Goal: Task Accomplishment & Management: Use online tool/utility

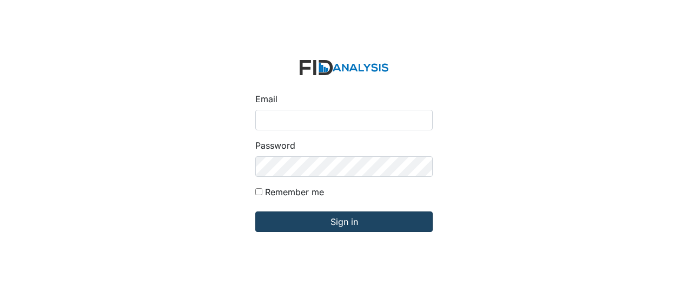
type input "Jbryant@lifeincorporated.com"
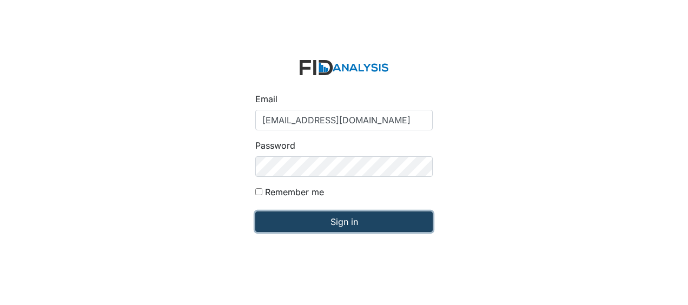
click at [373, 225] on input "Sign in" at bounding box center [343, 221] width 177 height 21
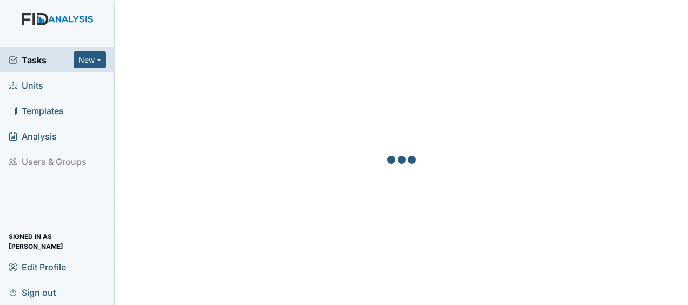
click at [38, 84] on span "Units" at bounding box center [26, 85] width 35 height 17
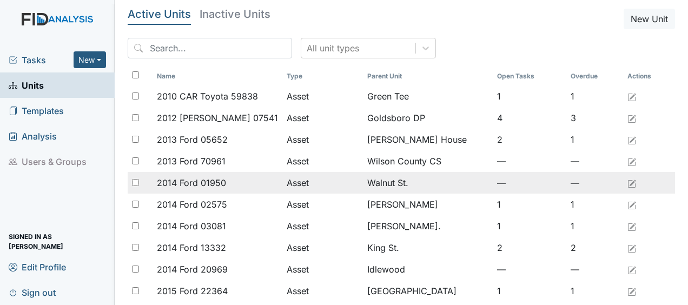
click at [297, 187] on td "Asset" at bounding box center [322, 183] width 81 height 22
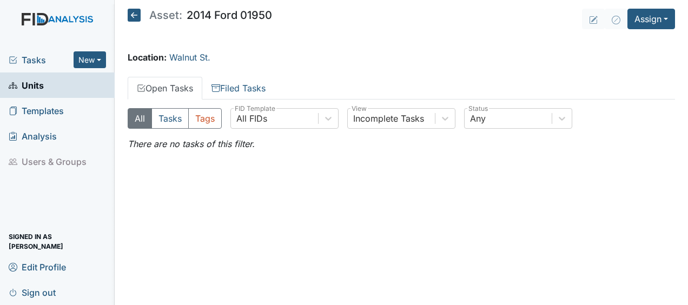
click at [56, 85] on link "Units" at bounding box center [57, 84] width 115 height 25
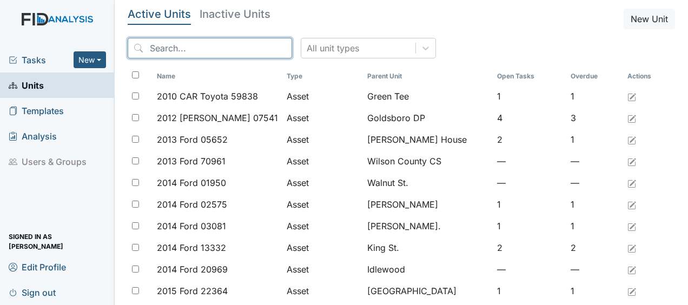
click at [194, 48] on input "search" at bounding box center [210, 48] width 164 height 21
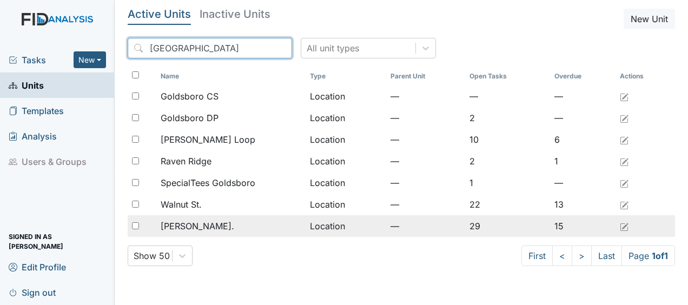
type input "goldsboro"
click at [324, 223] on td "Location" at bounding box center [345, 226] width 81 height 22
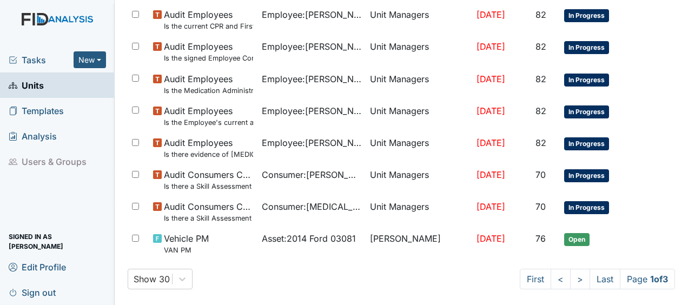
scroll to position [852, 0]
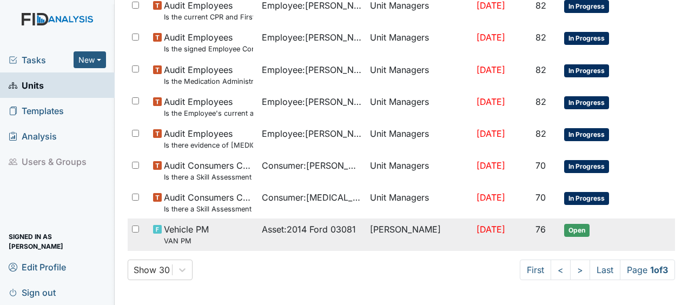
click at [480, 228] on span "Jun 27, 2025" at bounding box center [490, 229] width 29 height 11
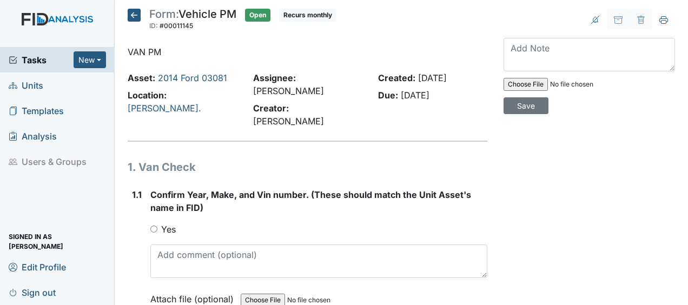
click at [154, 225] on input "Yes" at bounding box center [153, 228] width 7 height 7
radio input "true"
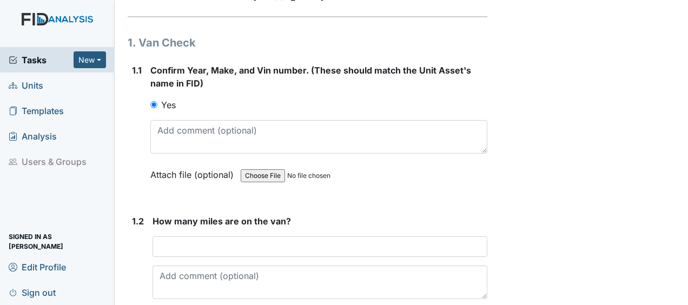
scroll to position [131, 0]
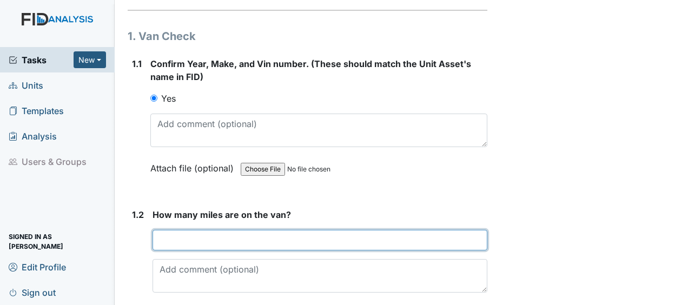
click at [163, 230] on input "number" at bounding box center [319, 240] width 335 height 21
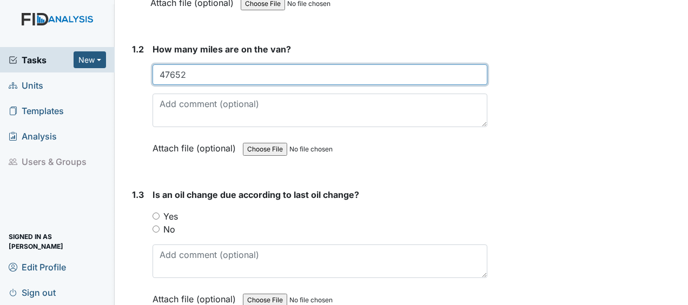
scroll to position [318, 0]
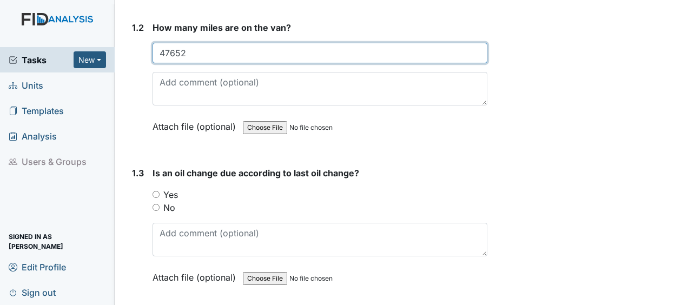
type input "47652"
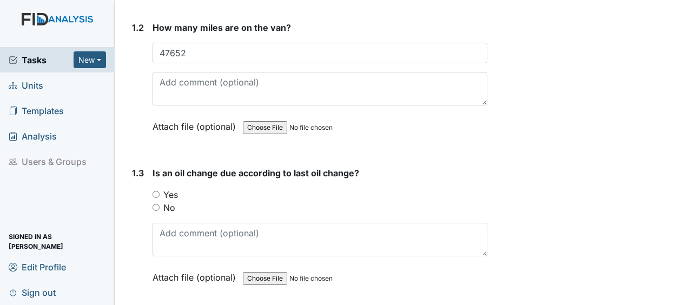
click at [157, 204] on input "No" at bounding box center [155, 207] width 7 height 7
radio input "true"
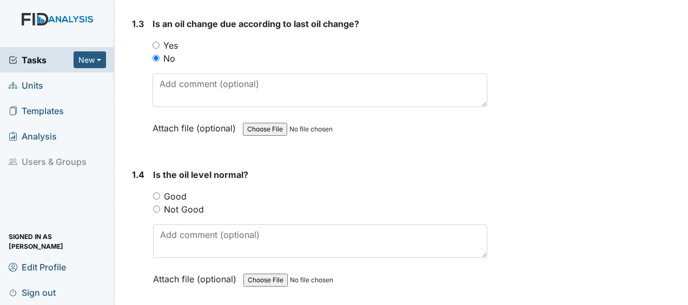
scroll to position [468, 0]
click at [157, 192] on input "Good" at bounding box center [156, 195] width 7 height 7
radio input "true"
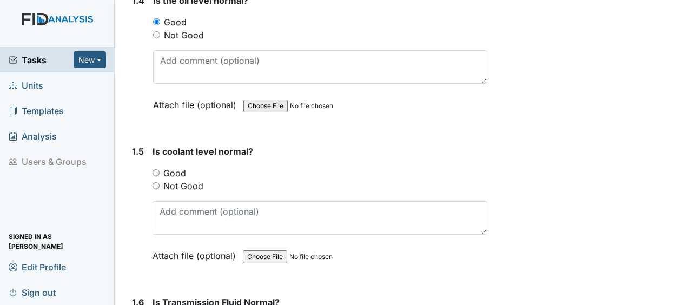
scroll to position [641, 0]
click at [156, 170] on input "Good" at bounding box center [155, 173] width 7 height 7
radio input "true"
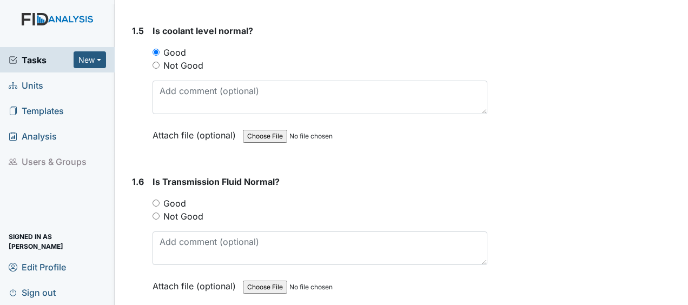
scroll to position [777, 0]
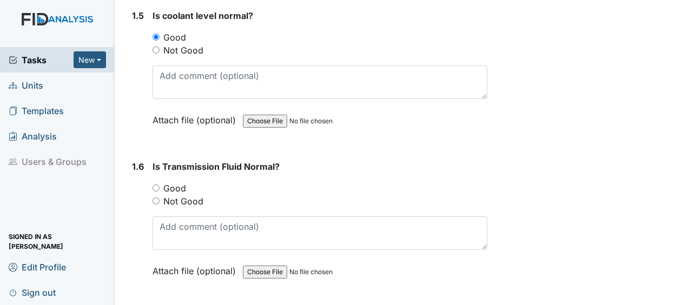
click at [156, 184] on input "Good" at bounding box center [155, 187] width 7 height 7
radio input "true"
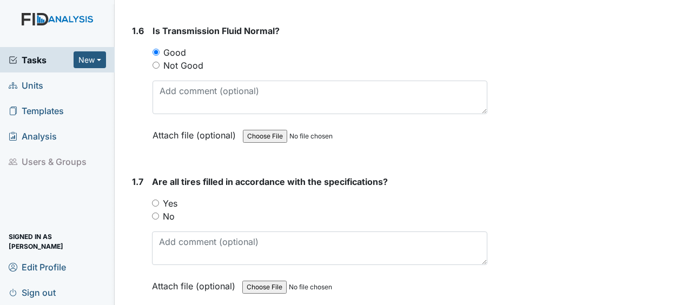
scroll to position [942, 0]
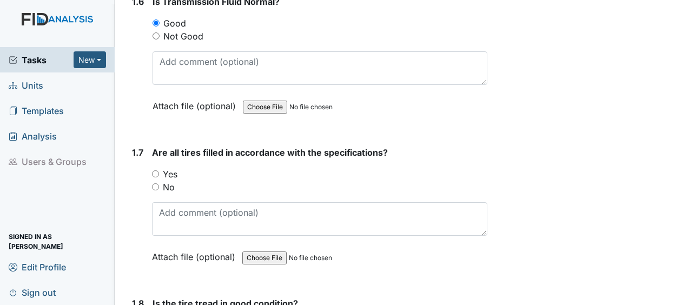
click at [154, 170] on input "Yes" at bounding box center [155, 173] width 7 height 7
radio input "true"
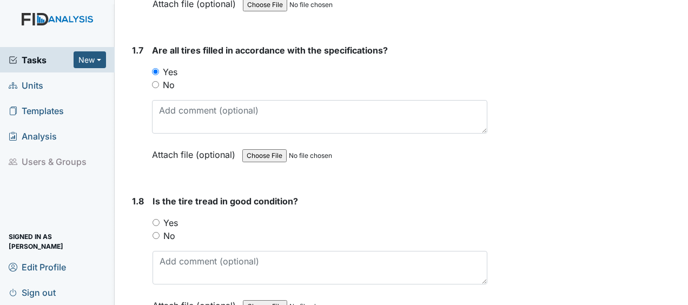
scroll to position [1042, 0]
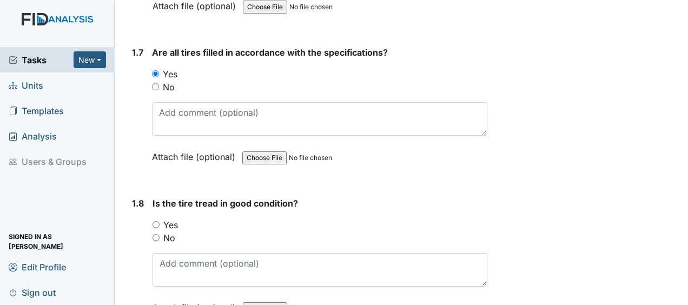
click at [157, 221] on input "Yes" at bounding box center [155, 224] width 7 height 7
radio input "true"
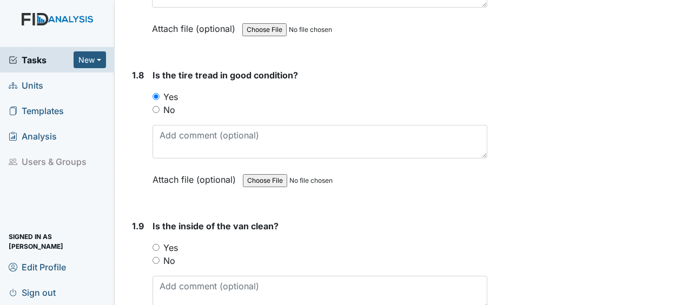
scroll to position [1176, 0]
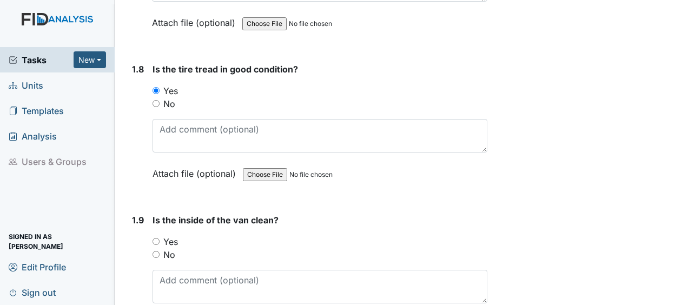
click at [157, 251] on input "No" at bounding box center [155, 254] width 7 height 7
radio input "true"
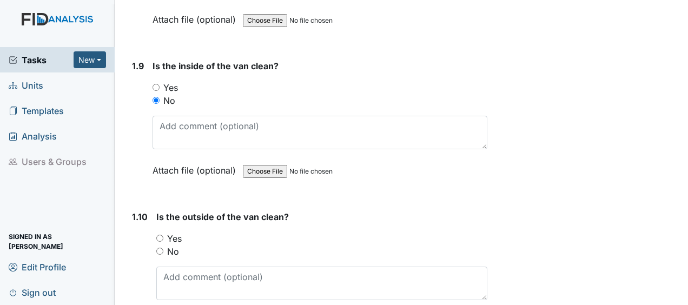
scroll to position [1339, 0]
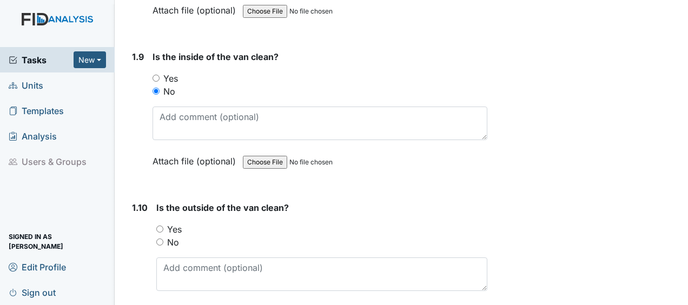
click at [159, 238] on input "No" at bounding box center [159, 241] width 7 height 7
radio input "true"
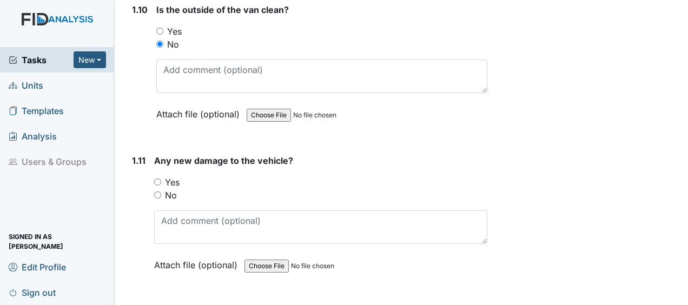
scroll to position [1537, 0]
click at [158, 191] on input "No" at bounding box center [157, 194] width 7 height 7
radio input "true"
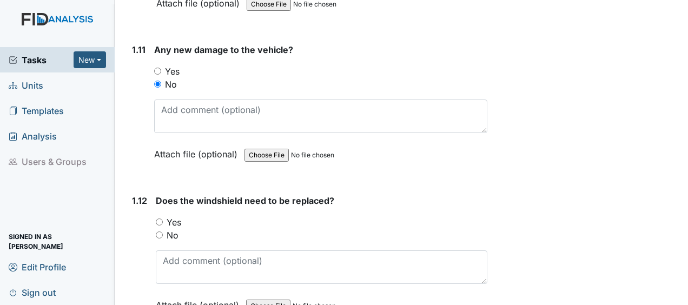
scroll to position [1648, 0]
click at [158, 231] on input "No" at bounding box center [159, 234] width 7 height 7
radio input "true"
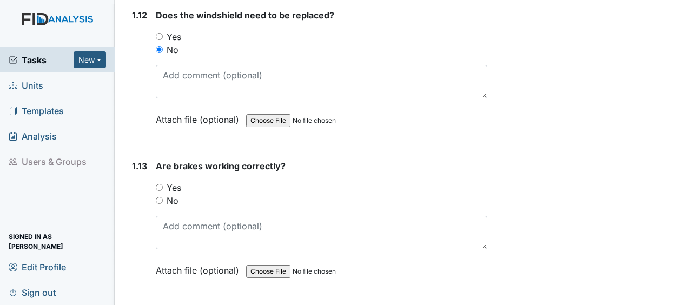
scroll to position [1851, 0]
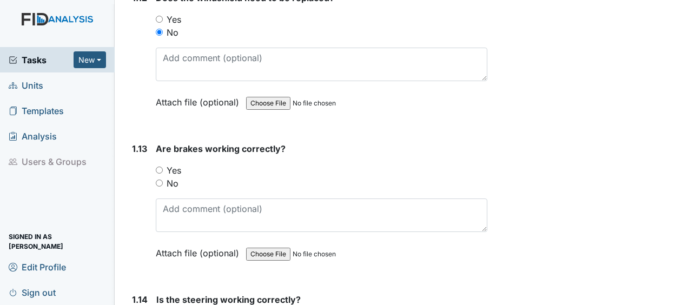
click at [158, 167] on input "Yes" at bounding box center [159, 170] width 7 height 7
radio input "true"
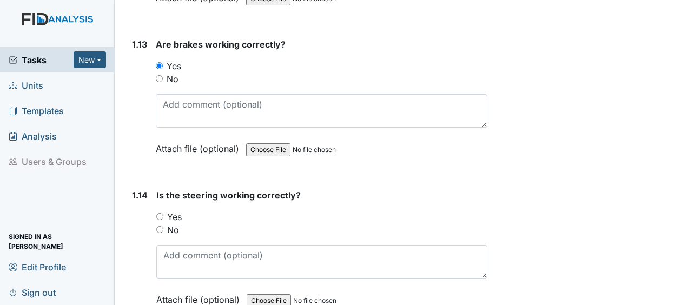
scroll to position [1955, 0]
click at [158, 212] on input "Yes" at bounding box center [159, 215] width 7 height 7
radio input "true"
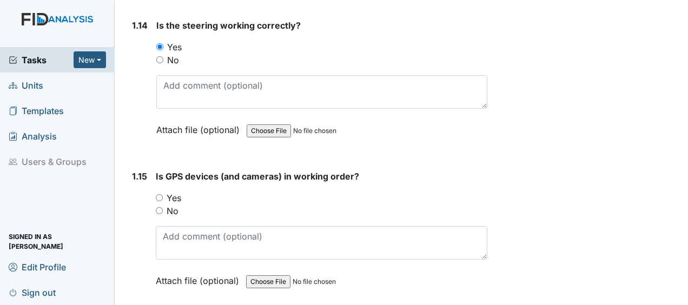
scroll to position [2125, 0]
click at [159, 194] on input "Yes" at bounding box center [159, 197] width 7 height 7
radio input "true"
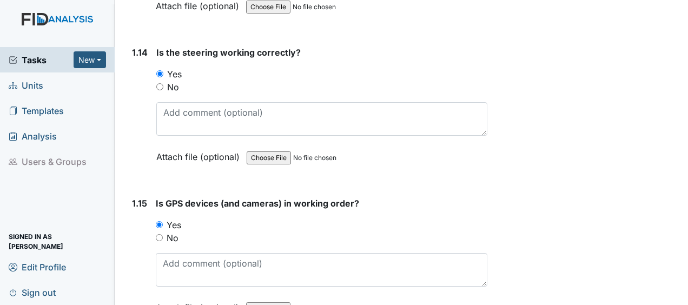
scroll to position [2129, 0]
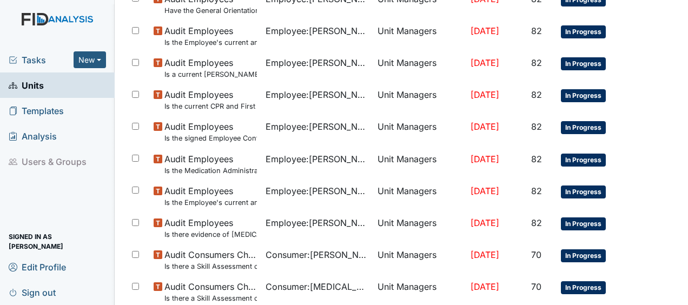
scroll to position [887, 0]
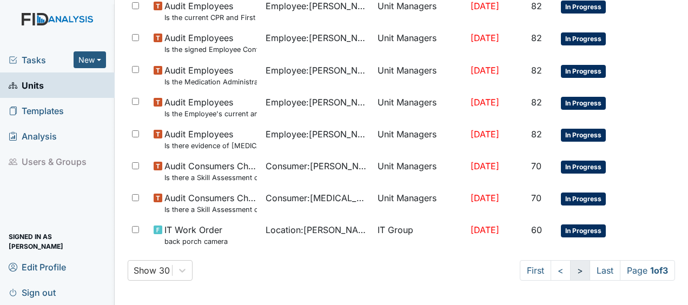
click at [570, 271] on link ">" at bounding box center [580, 270] width 20 height 21
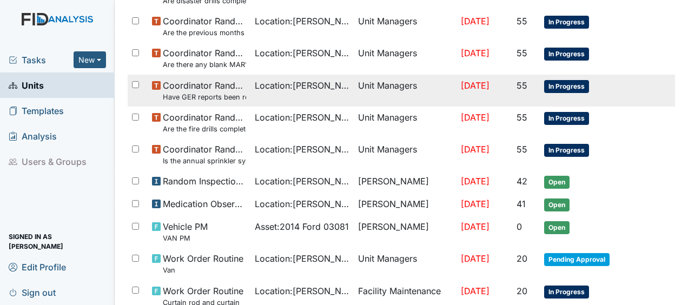
scroll to position [213, 0]
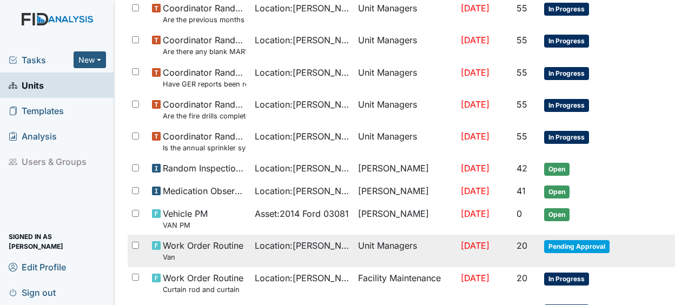
click at [336, 243] on td "Location : William St." at bounding box center [301, 251] width 103 height 32
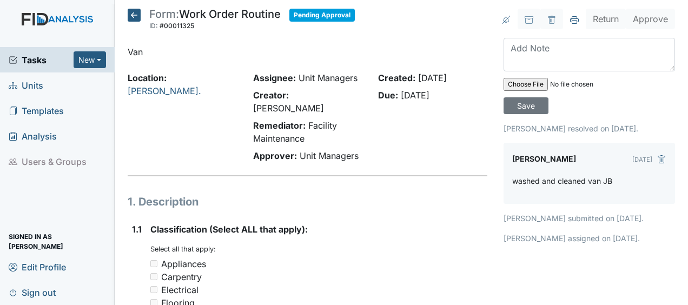
click at [134, 16] on icon at bounding box center [134, 15] width 13 height 13
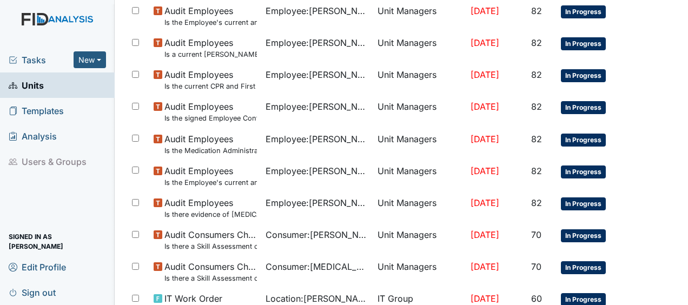
scroll to position [852, 0]
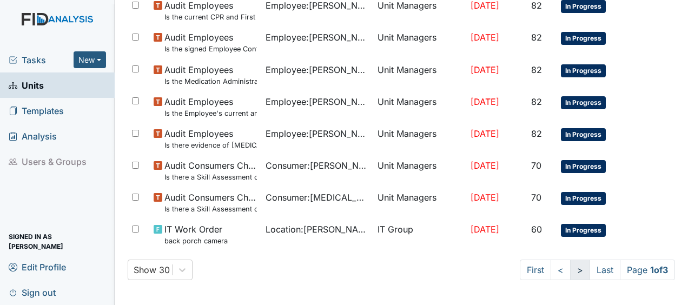
click at [570, 267] on link ">" at bounding box center [580, 269] width 20 height 21
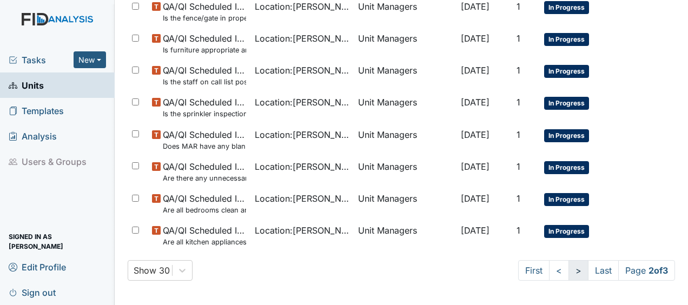
click at [569, 270] on link ">" at bounding box center [578, 270] width 20 height 21
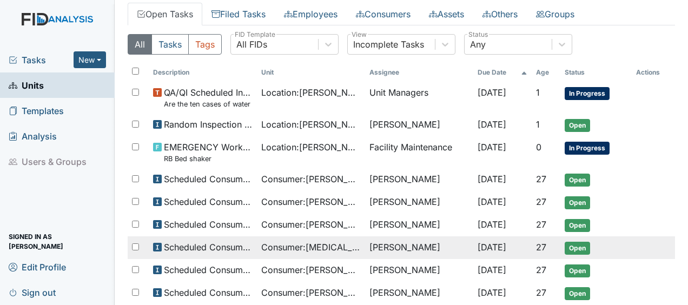
scroll to position [112, 0]
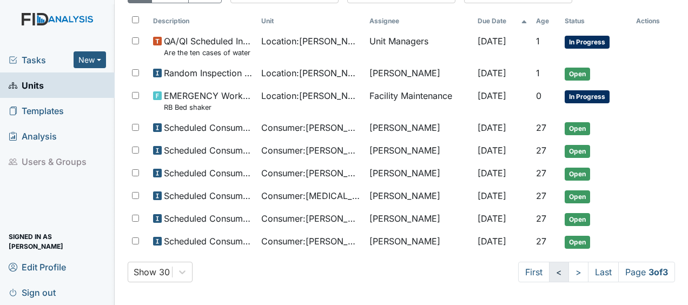
click at [549, 270] on link "<" at bounding box center [559, 272] width 20 height 21
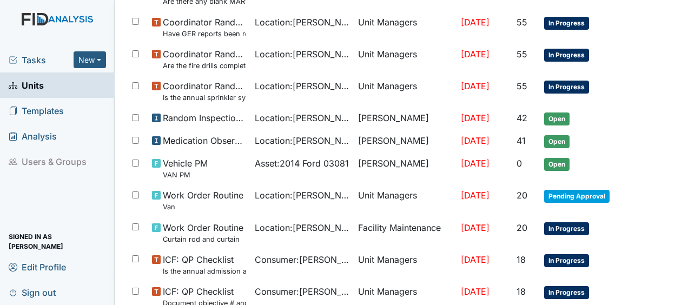
scroll to position [249, 0]
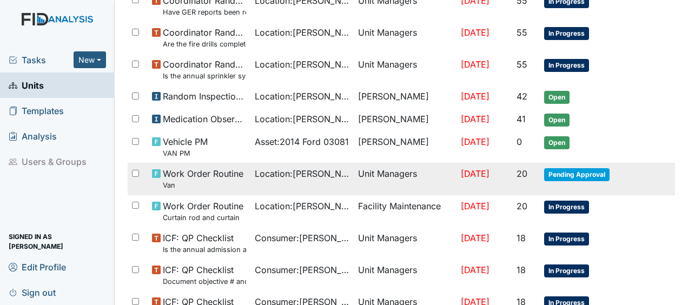
click at [478, 175] on span "[DATE]" at bounding box center [475, 173] width 29 height 11
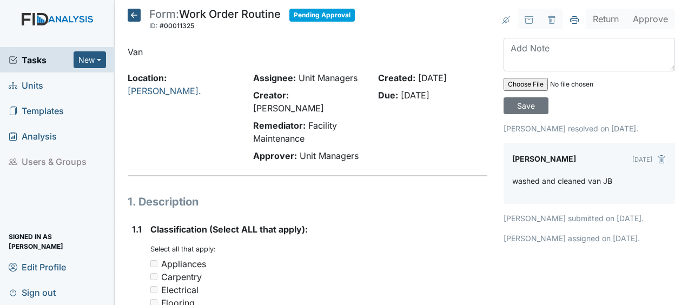
click at [135, 12] on icon at bounding box center [134, 15] width 13 height 13
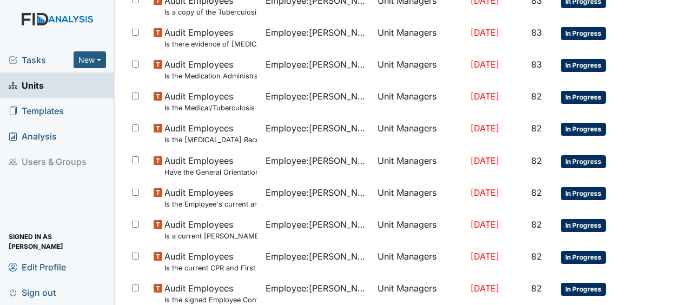
scroll to position [852, 0]
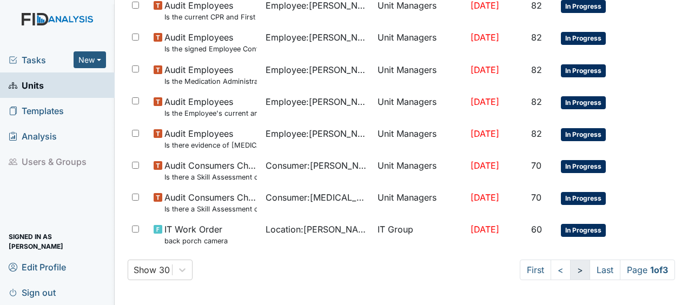
click at [570, 270] on link ">" at bounding box center [580, 269] width 20 height 21
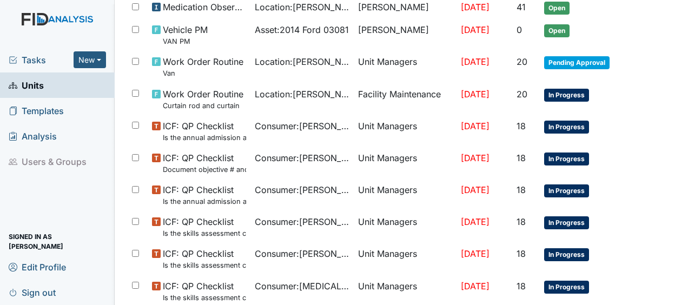
scroll to position [360, 0]
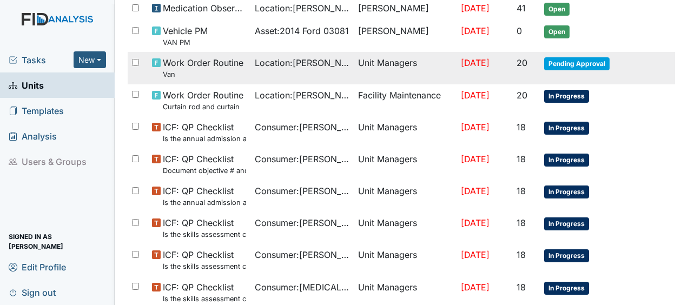
click at [201, 62] on span "Work Order Routine Van" at bounding box center [203, 67] width 81 height 23
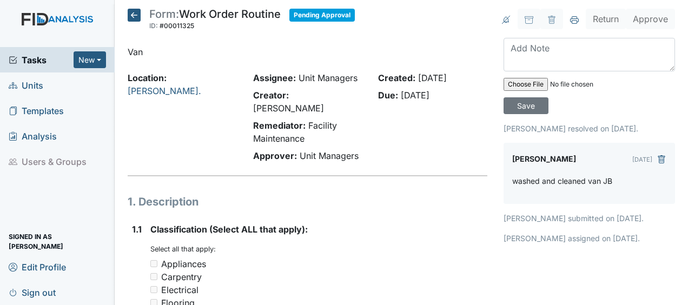
click at [136, 15] on icon at bounding box center [134, 15] width 13 height 13
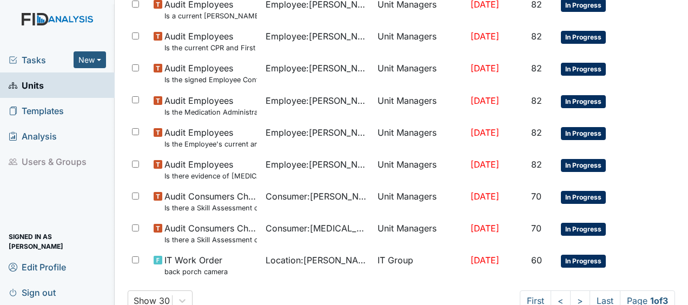
scroll to position [852, 0]
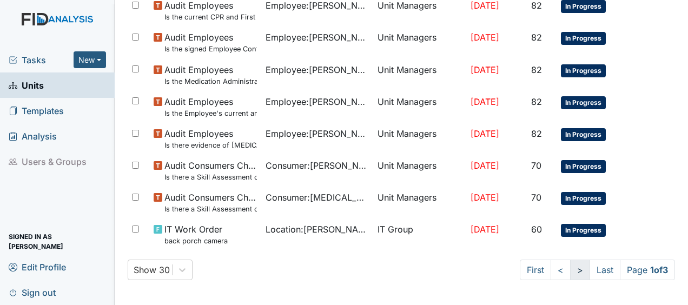
click at [570, 269] on link ">" at bounding box center [580, 269] width 20 height 21
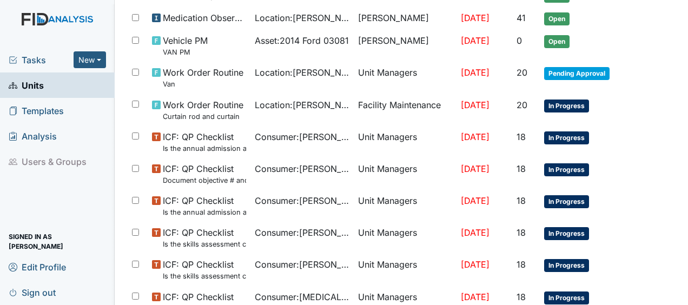
scroll to position [347, 0]
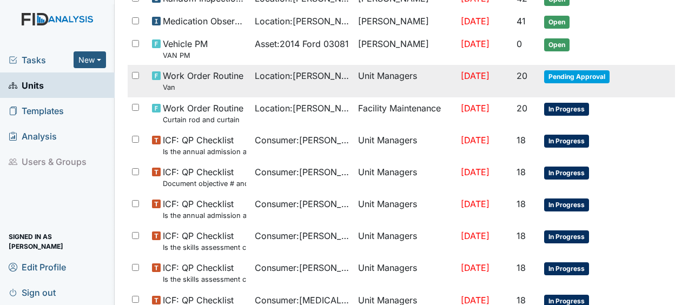
click at [390, 76] on td "Unit Managers" at bounding box center [405, 81] width 103 height 32
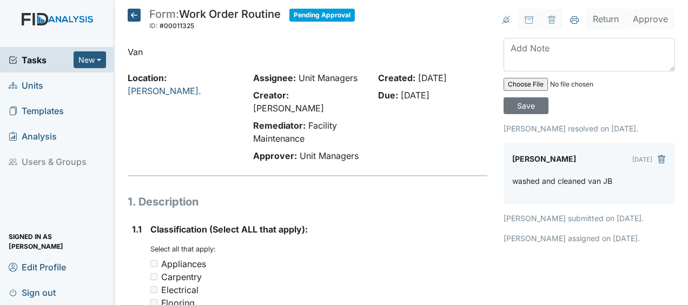
click at [134, 17] on icon at bounding box center [134, 15] width 13 height 13
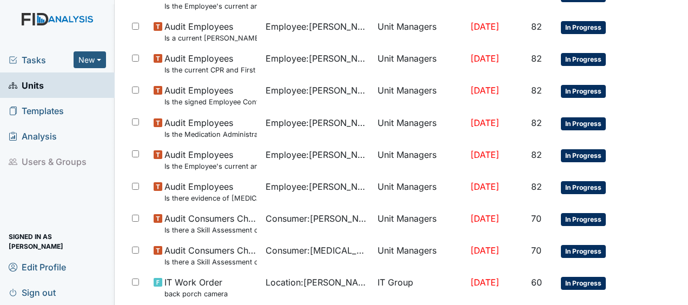
scroll to position [852, 0]
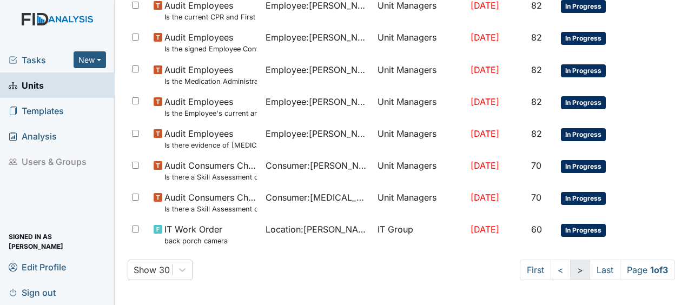
click at [570, 272] on link ">" at bounding box center [580, 269] width 20 height 21
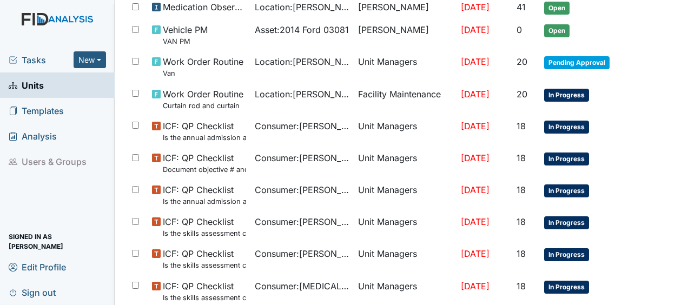
scroll to position [360, 0]
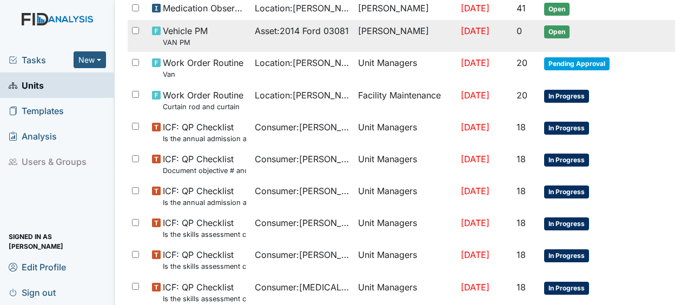
click at [456, 41] on td "Jul 27, 2025" at bounding box center [484, 36] width 56 height 32
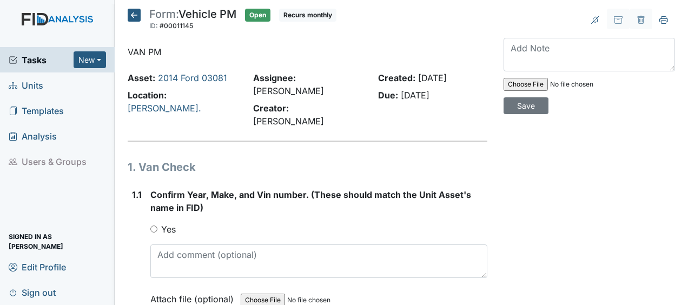
click at [153, 225] on input "Yes" at bounding box center [153, 228] width 7 height 7
radio input "true"
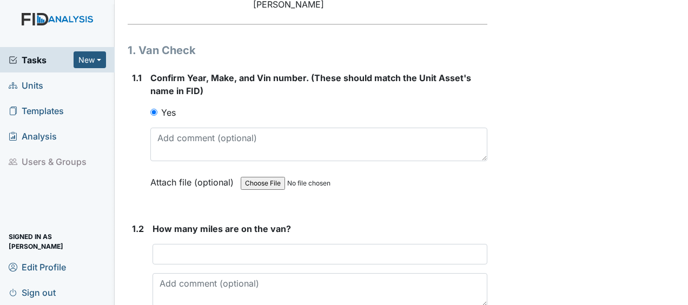
scroll to position [116, 0]
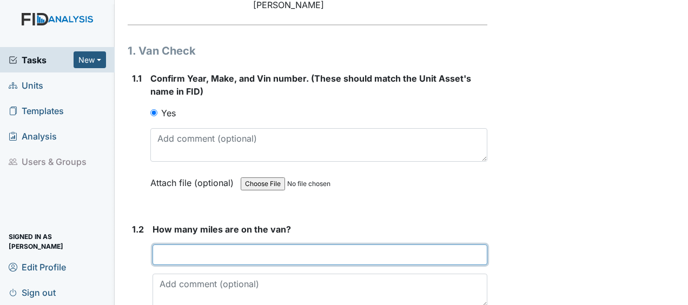
click at [237, 244] on input "number" at bounding box center [319, 254] width 335 height 21
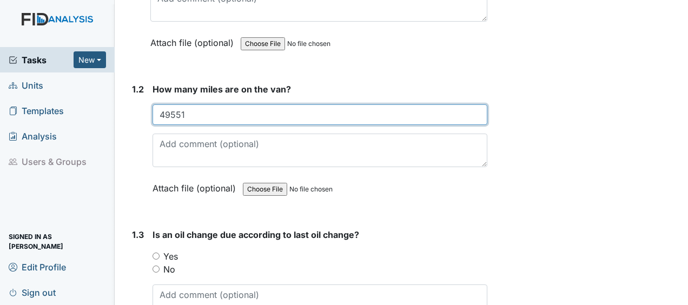
scroll to position [257, 0]
type input "49551"
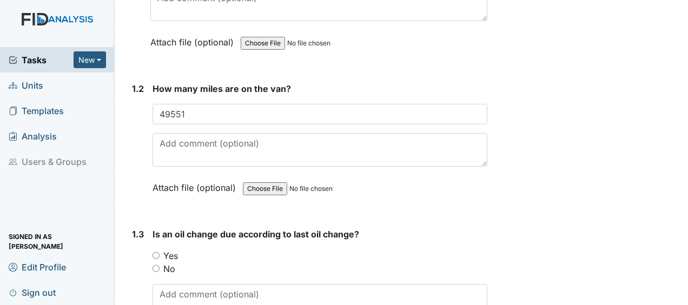
click at [156, 265] on input "No" at bounding box center [155, 268] width 7 height 7
radio input "true"
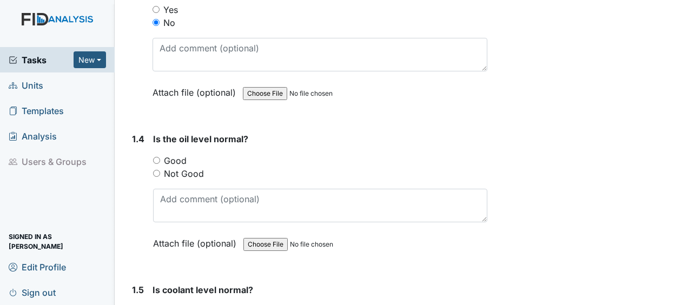
scroll to position [503, 0]
click at [158, 156] on input "Good" at bounding box center [156, 159] width 7 height 7
radio input "true"
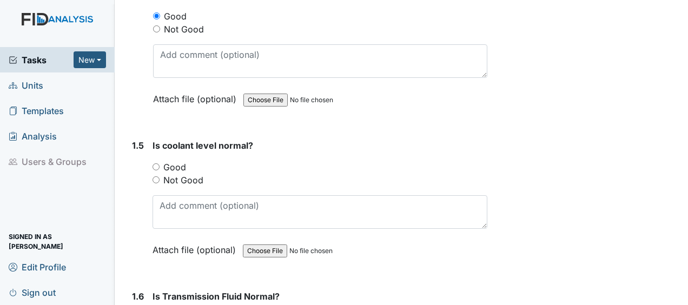
scroll to position [649, 0]
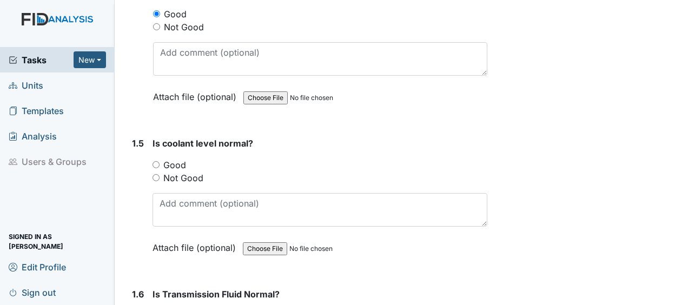
click at [157, 161] on input "Good" at bounding box center [155, 164] width 7 height 7
radio input "true"
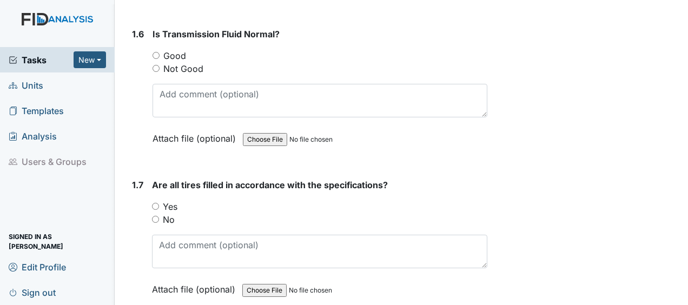
scroll to position [910, 0]
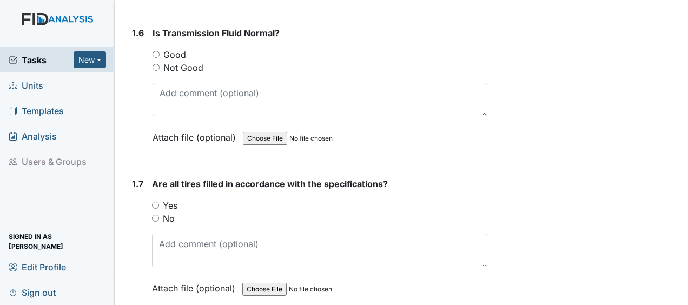
click at [156, 51] on input "Good" at bounding box center [155, 54] width 7 height 7
radio input "true"
click at [154, 202] on input "Yes" at bounding box center [155, 205] width 7 height 7
radio input "true"
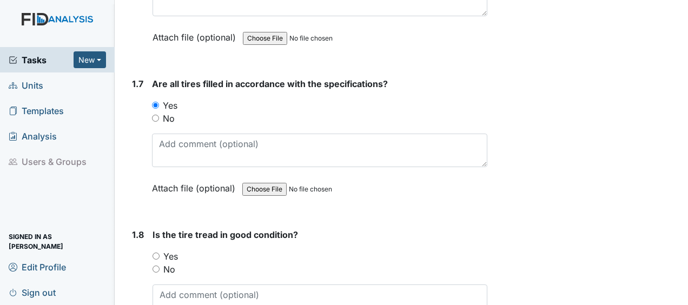
scroll to position [1003, 0]
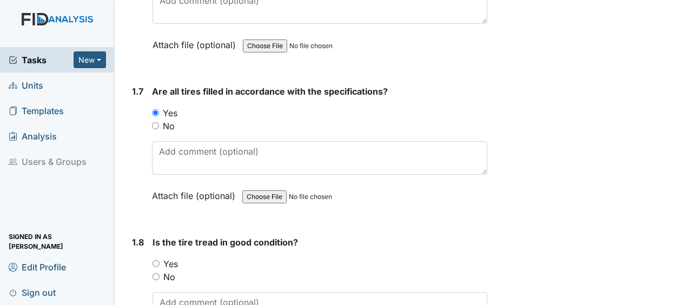
click at [157, 273] on input "No" at bounding box center [155, 276] width 7 height 7
radio input "true"
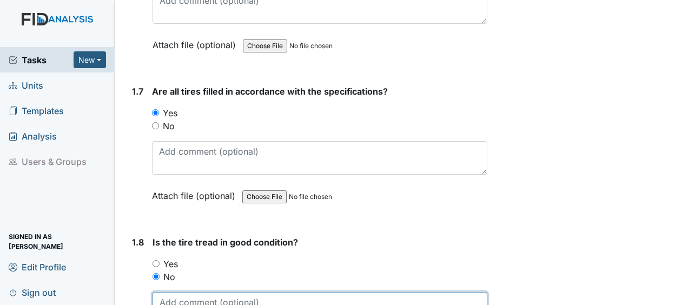
click at [191, 292] on textarea at bounding box center [319, 309] width 335 height 34
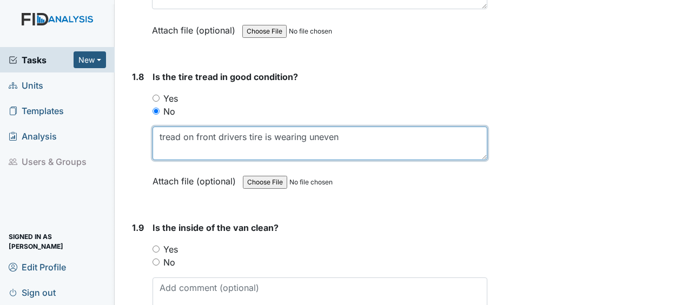
scroll to position [1219, 0]
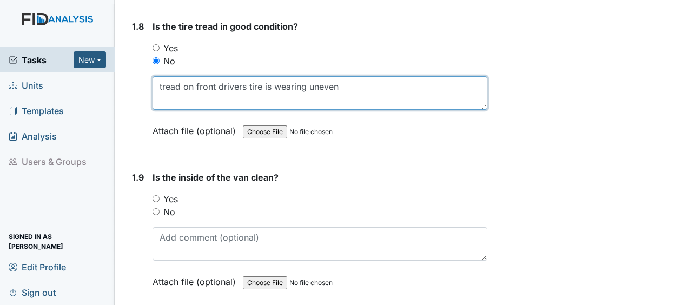
type textarea "tread on front drivers tire is wearing uneven"
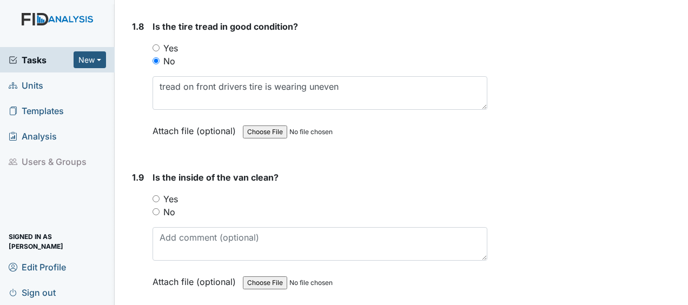
click at [156, 208] on input "No" at bounding box center [155, 211] width 7 height 7
radio input "true"
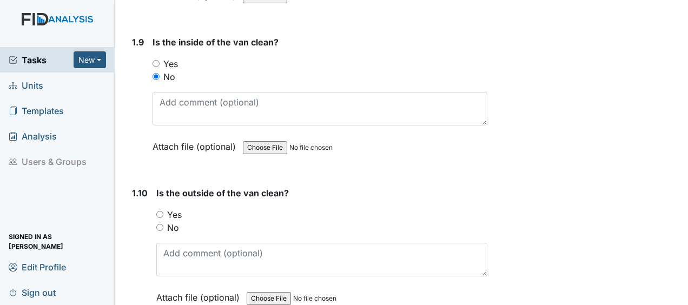
scroll to position [1355, 0]
click at [159, 210] on input "Yes" at bounding box center [159, 213] width 7 height 7
radio input "true"
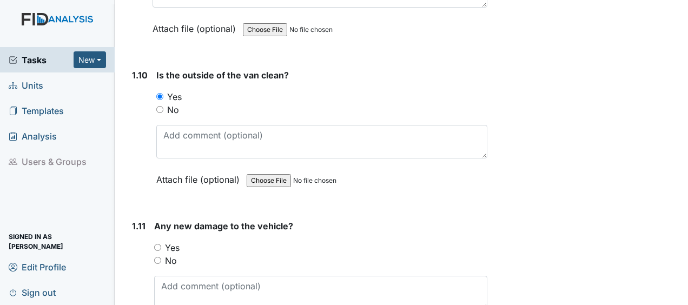
scroll to position [1481, 0]
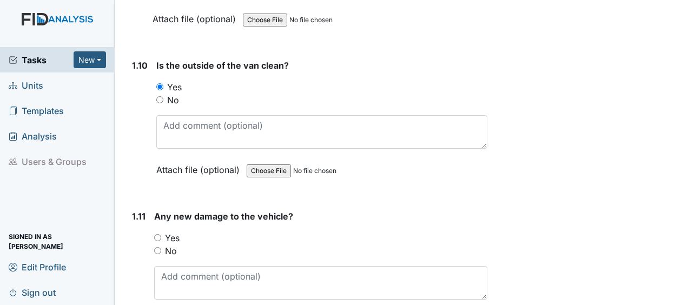
click at [158, 247] on input "No" at bounding box center [157, 250] width 7 height 7
radio input "true"
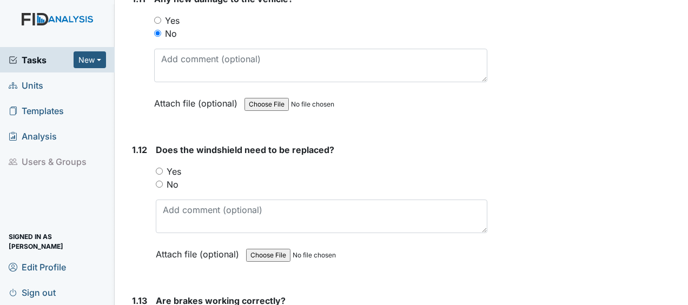
scroll to position [1681, 0]
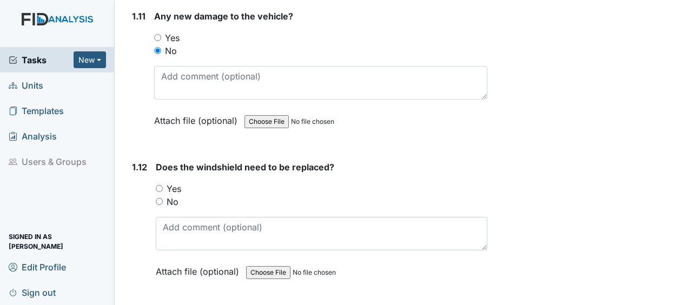
click at [158, 198] on input "No" at bounding box center [159, 201] width 7 height 7
radio input "true"
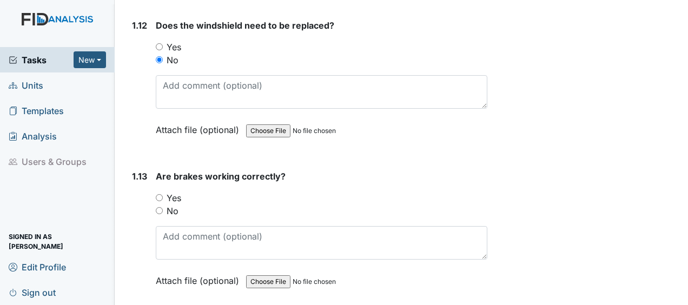
scroll to position [1823, 0]
click at [159, 194] on input "Yes" at bounding box center [159, 197] width 7 height 7
radio input "true"
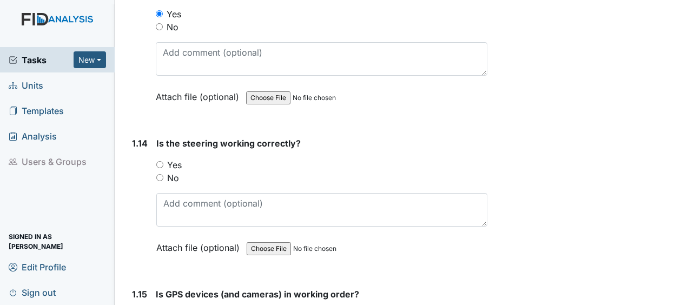
scroll to position [2009, 0]
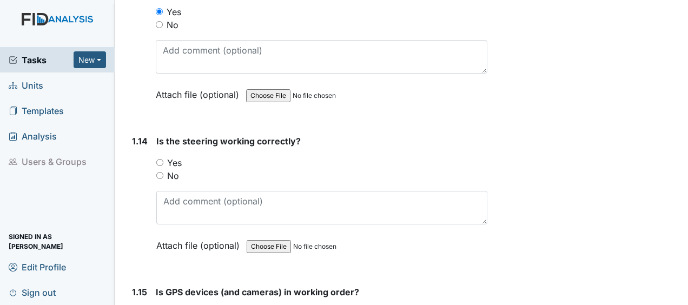
click at [158, 159] on input "Yes" at bounding box center [159, 162] width 7 height 7
radio input "true"
click at [158, 159] on input "Yes" at bounding box center [159, 162] width 7 height 7
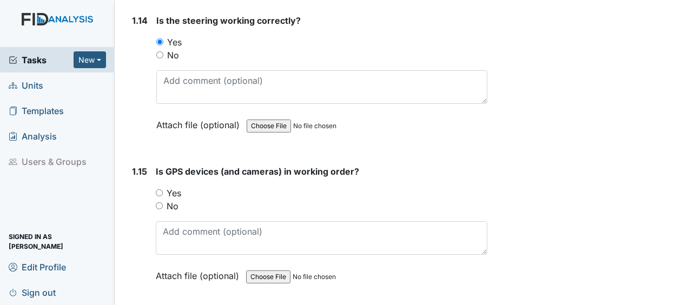
click at [158, 189] on input "Yes" at bounding box center [159, 192] width 7 height 7
radio input "true"
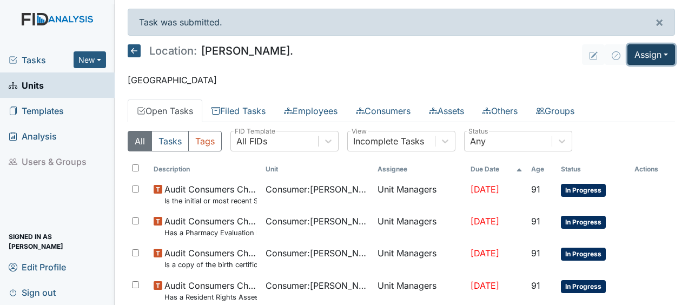
click at [633, 55] on button "Assign" at bounding box center [651, 54] width 48 height 21
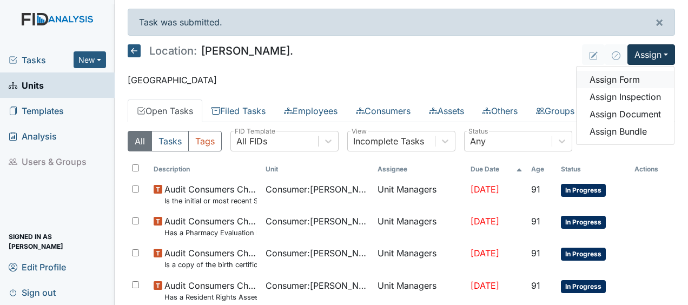
click at [608, 76] on link "Assign Form" at bounding box center [624, 79] width 97 height 17
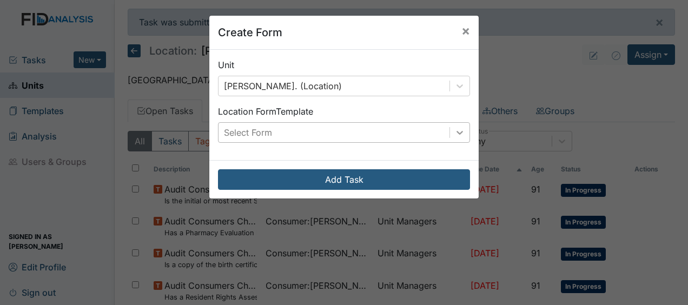
click at [457, 138] on div at bounding box center [459, 132] width 19 height 19
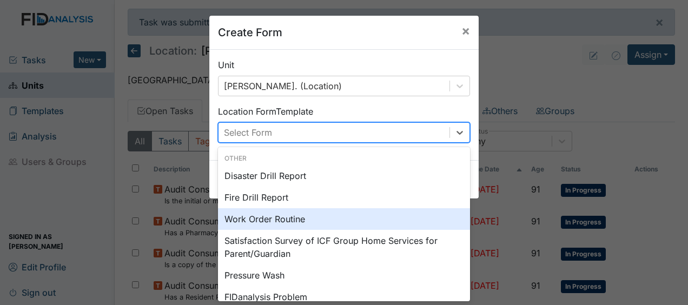
click at [274, 218] on div "Work Order Routine" at bounding box center [344, 219] width 252 height 22
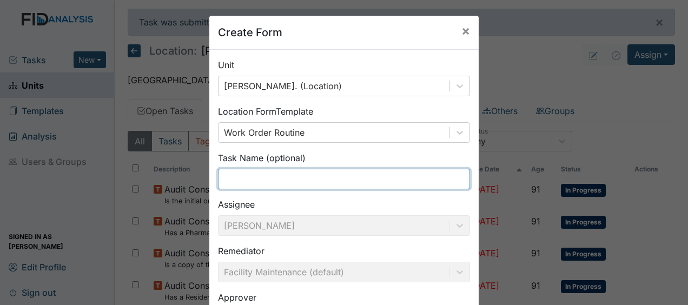
click at [227, 178] on input "text" at bounding box center [344, 179] width 252 height 21
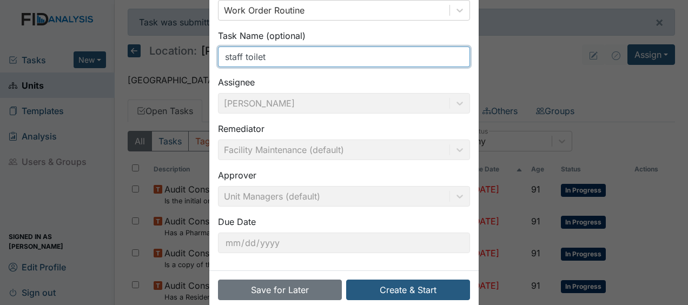
scroll to position [141, 0]
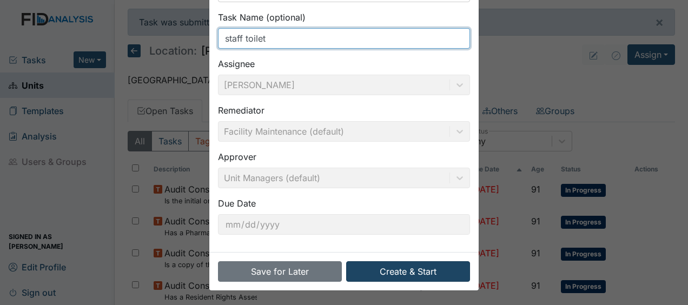
type input "staff toilet"
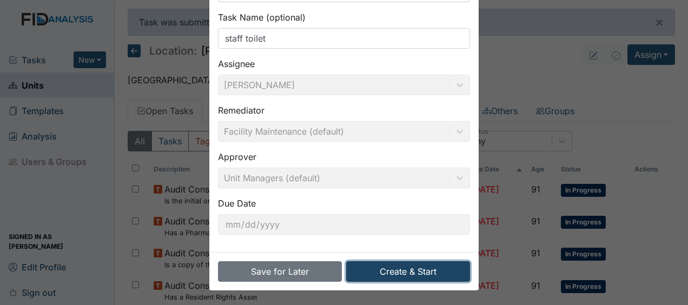
click at [376, 269] on button "Create & Start" at bounding box center [408, 271] width 124 height 21
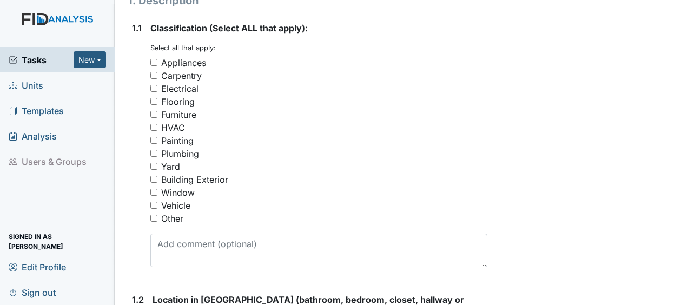
scroll to position [217, 0]
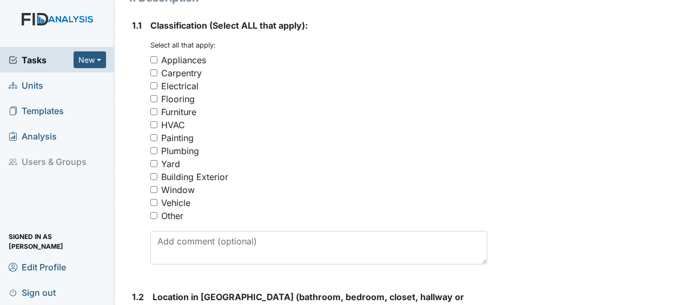
click at [155, 147] on input "Plumbing" at bounding box center [153, 150] width 7 height 7
checkbox input "true"
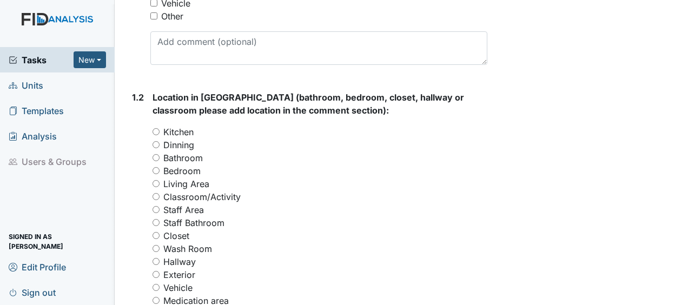
scroll to position [417, 0]
click at [156, 154] on input "Bathroom" at bounding box center [155, 157] width 7 height 7
radio input "true"
click at [155, 91] on span "Location in Facility (bathroom, bedroom, closet, hallway or classroom please ad…" at bounding box center [307, 103] width 311 height 24
click at [155, 205] on input "Staff Area" at bounding box center [155, 208] width 7 height 7
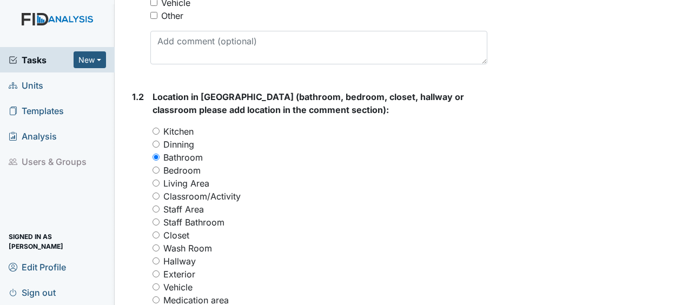
radio input "true"
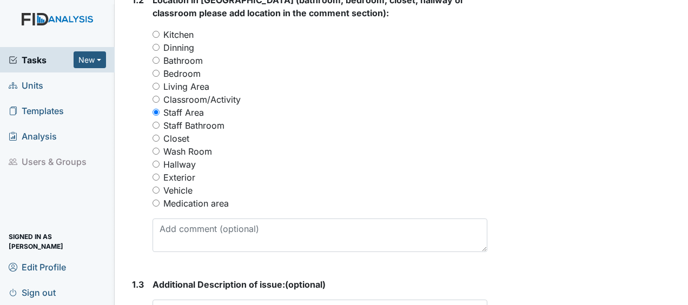
scroll to position [526, 0]
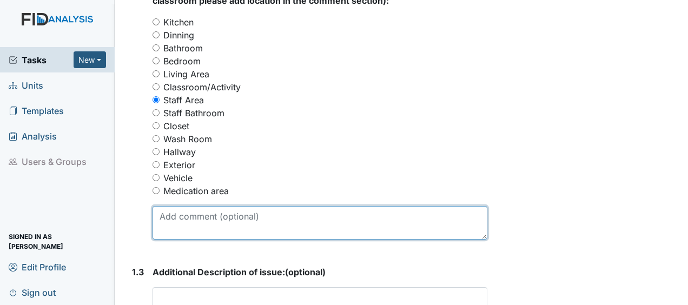
click at [163, 206] on textarea at bounding box center [319, 223] width 335 height 34
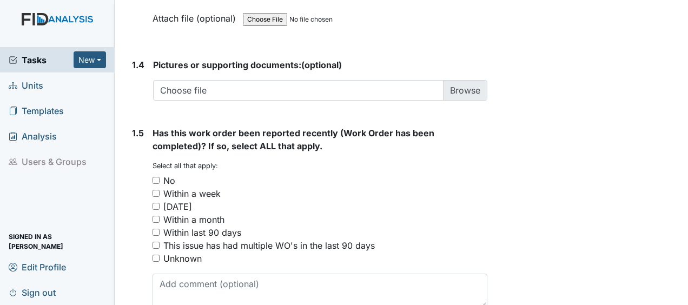
scroll to position [878, 0]
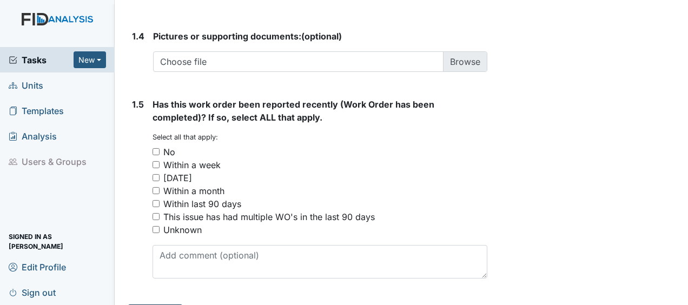
type textarea "staff toilet clogged"
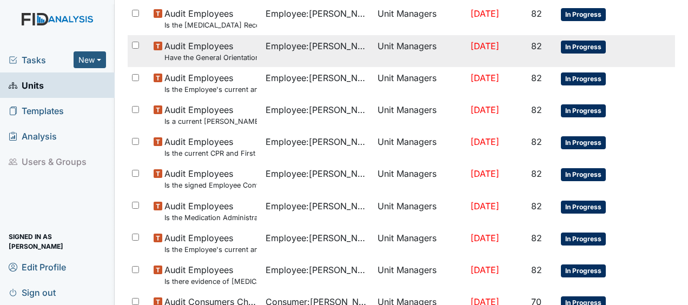
scroll to position [887, 0]
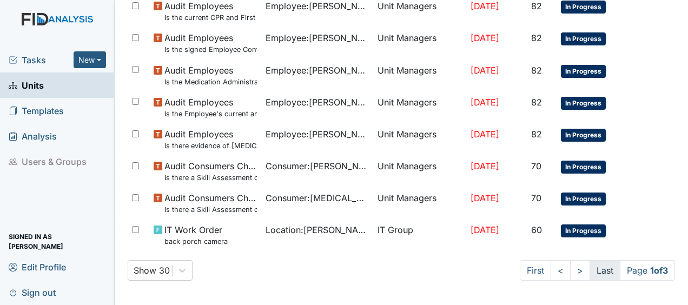
click at [594, 272] on link "Last" at bounding box center [604, 270] width 31 height 21
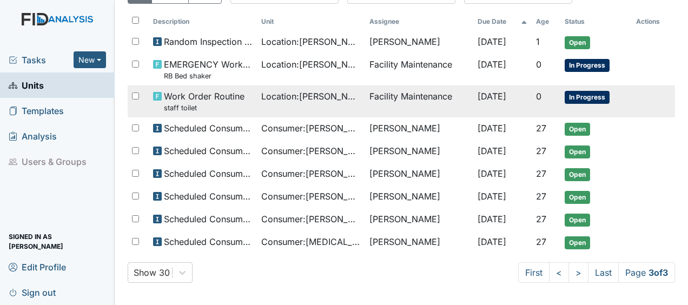
click at [427, 96] on td "Facility Maintenance" at bounding box center [419, 101] width 108 height 32
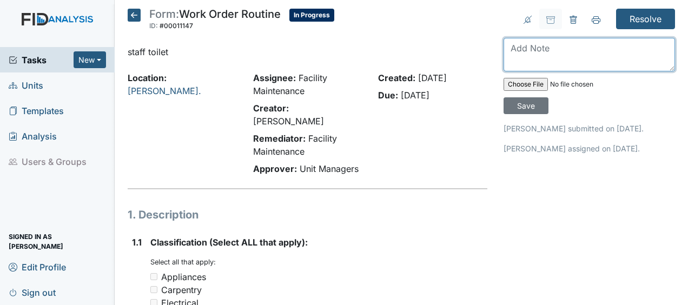
click at [511, 52] on textarea at bounding box center [588, 55] width 171 height 34
type textarea "unclogged staff toilet JB"
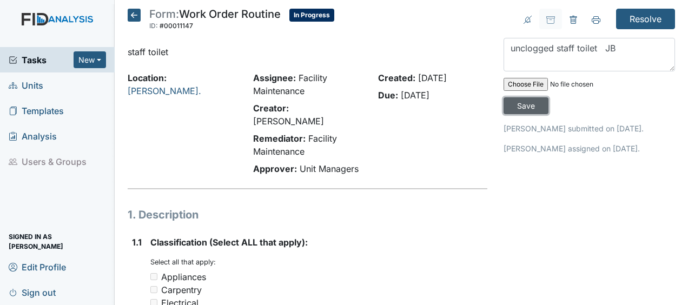
click at [522, 103] on input "Save" at bounding box center [525, 105] width 45 height 17
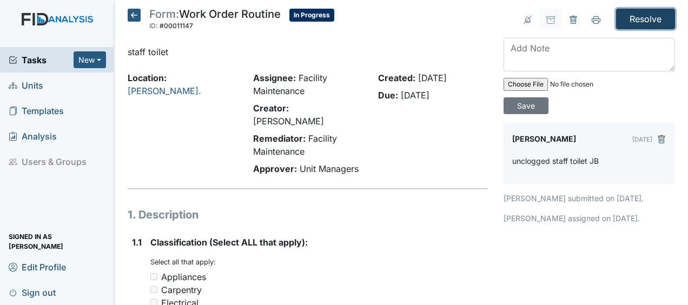
click at [628, 17] on input "Resolve" at bounding box center [645, 19] width 59 height 21
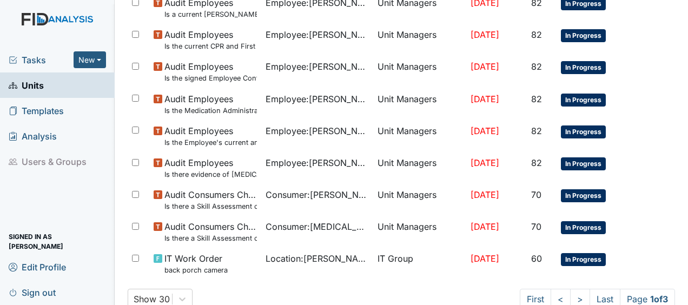
scroll to position [887, 0]
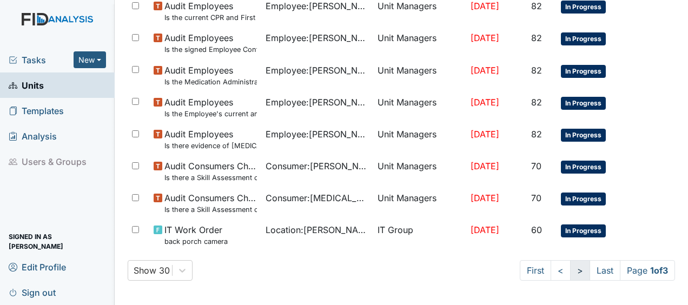
click at [571, 270] on link ">" at bounding box center [580, 270] width 20 height 21
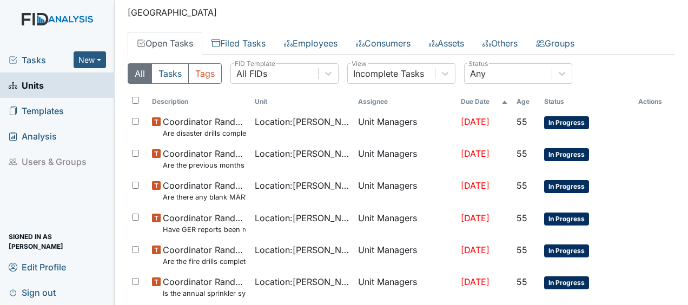
scroll to position [0, 0]
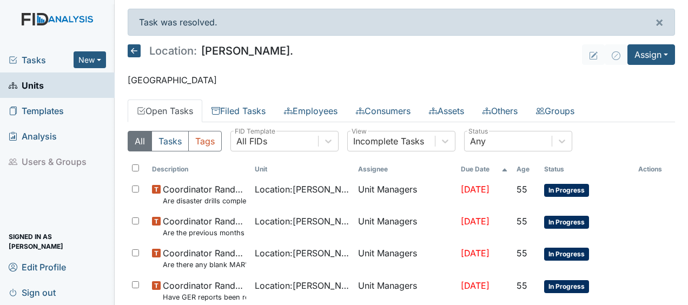
click at [133, 48] on icon at bounding box center [134, 50] width 13 height 13
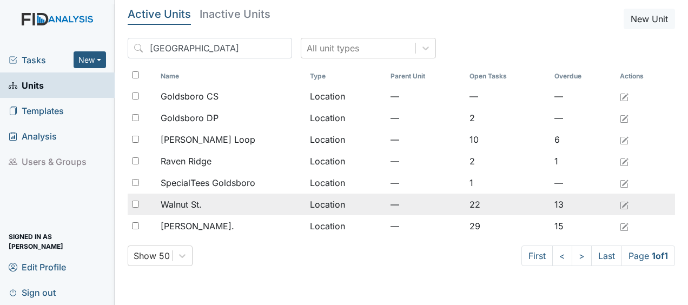
click at [183, 202] on span "Walnut St." at bounding box center [181, 204] width 41 height 13
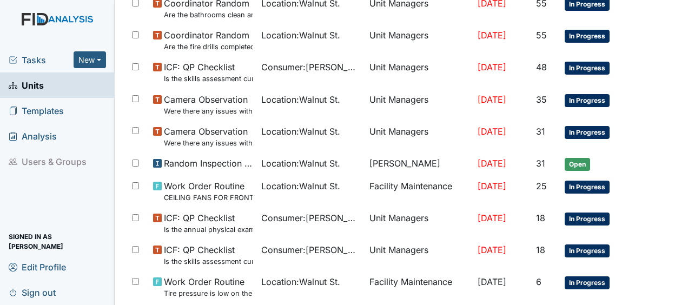
scroll to position [707, 0]
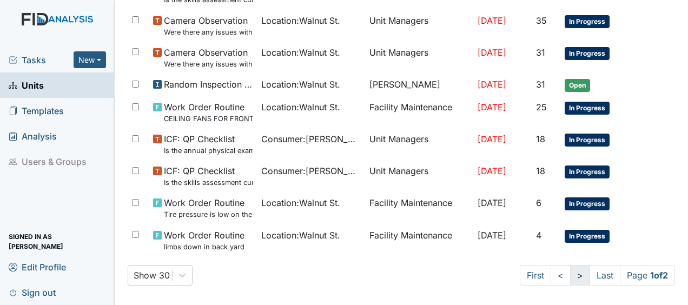
click at [570, 271] on link ">" at bounding box center [580, 275] width 20 height 21
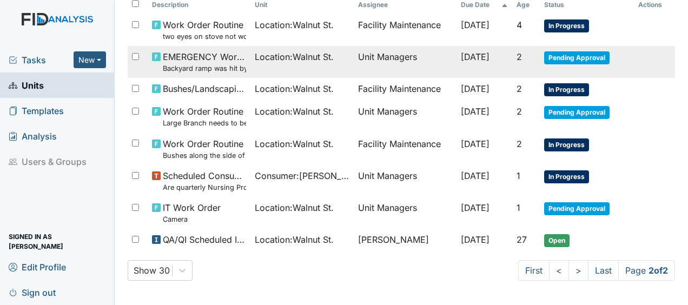
click at [434, 55] on td "Unit Managers" at bounding box center [405, 62] width 103 height 32
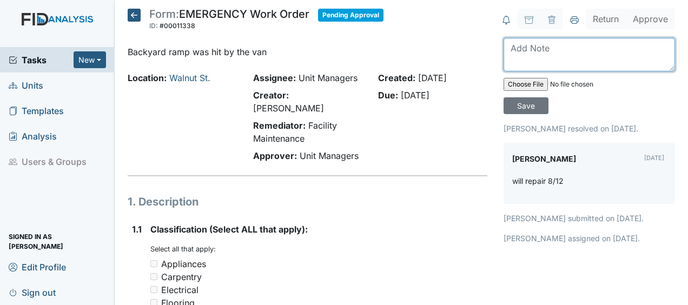
click at [505, 51] on textarea at bounding box center [588, 55] width 171 height 34
type textarea "repaired ramp JB"
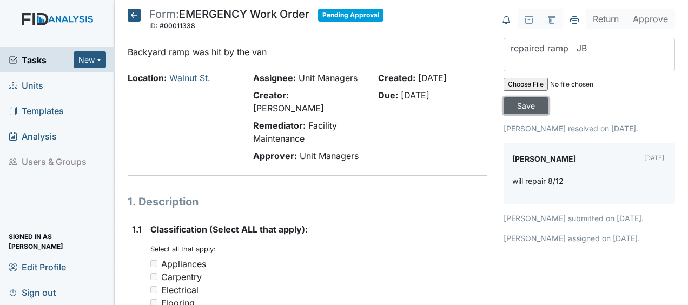
click at [521, 105] on input "Save" at bounding box center [525, 105] width 45 height 17
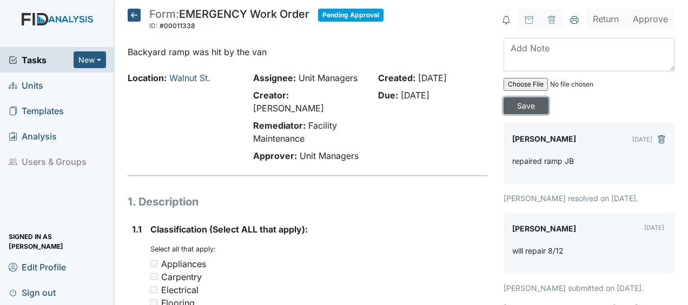
click at [521, 105] on input "Save" at bounding box center [525, 105] width 45 height 17
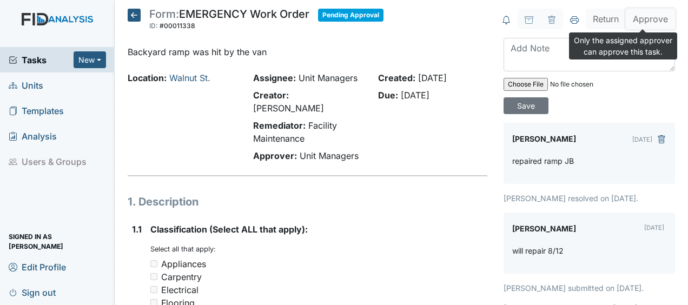
click at [643, 25] on button "Approve" at bounding box center [649, 19] width 49 height 21
click at [135, 18] on icon at bounding box center [134, 15] width 13 height 13
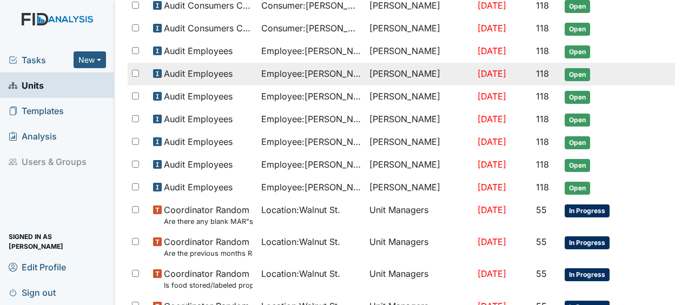
scroll to position [257, 0]
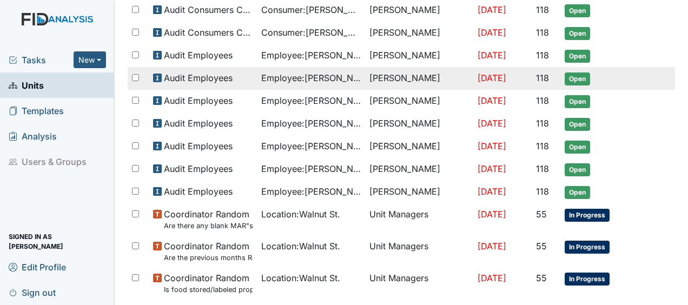
click at [444, 3] on td "[PERSON_NAME]" at bounding box center [419, 10] width 108 height 23
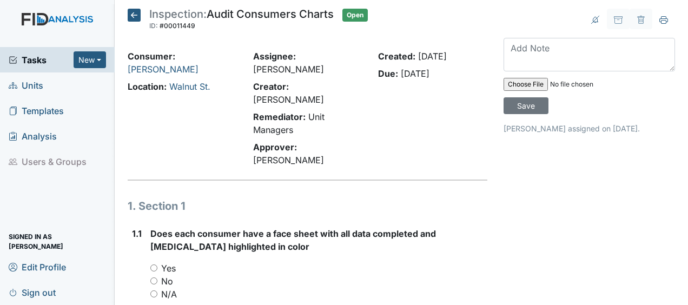
click at [132, 14] on icon at bounding box center [134, 15] width 13 height 13
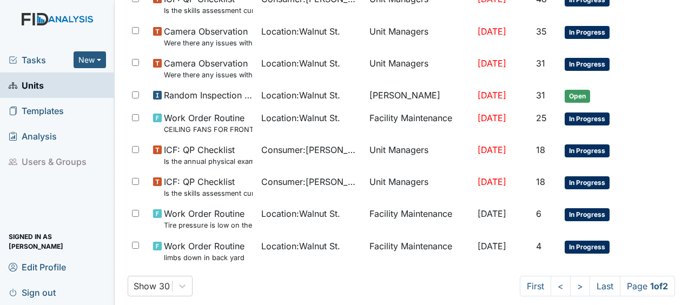
scroll to position [703, 0]
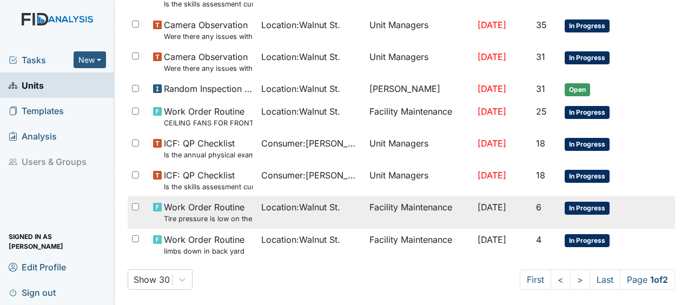
click at [325, 202] on span "Location : Walnut St." at bounding box center [300, 207] width 79 height 13
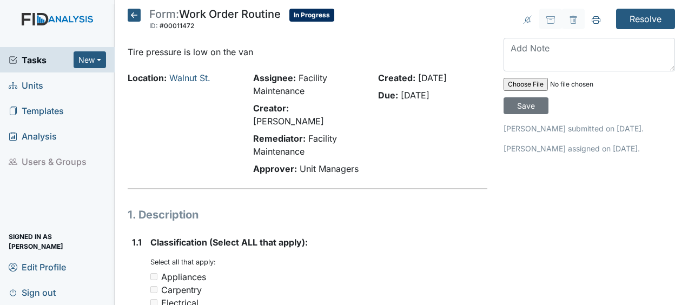
drag, startPoint x: 0, startPoint y: 0, endPoint x: 220, endPoint y: 186, distance: 288.1
drag, startPoint x: 220, startPoint y: 186, endPoint x: 187, endPoint y: 120, distance: 73.7
click at [187, 120] on div "Location: [GEOGRAPHIC_DATA]." at bounding box center [181, 125] width 125 height 108
drag, startPoint x: 508, startPoint y: 54, endPoint x: 482, endPoint y: 56, distance: 26.0
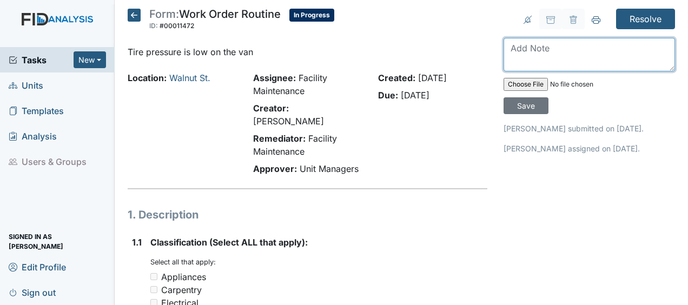
click at [518, 50] on textarea at bounding box center [588, 55] width 171 height 34
type textarea "added air light still on JB"
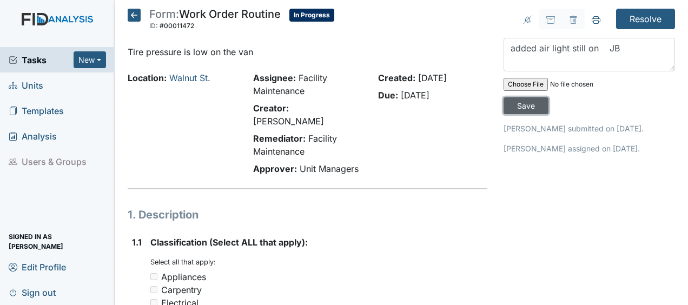
click at [521, 105] on input "Save" at bounding box center [525, 105] width 45 height 17
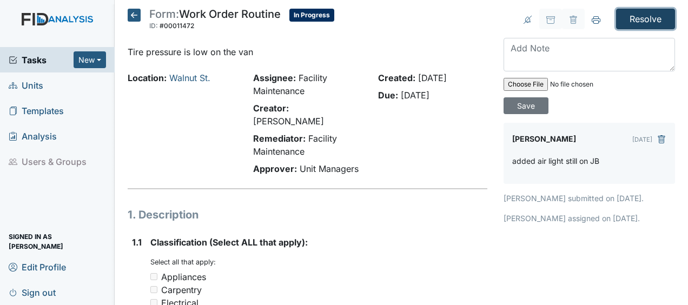
click at [639, 15] on input "Resolve" at bounding box center [645, 19] width 59 height 21
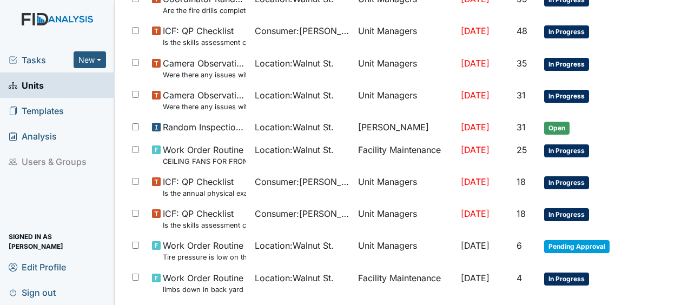
scroll to position [701, 0]
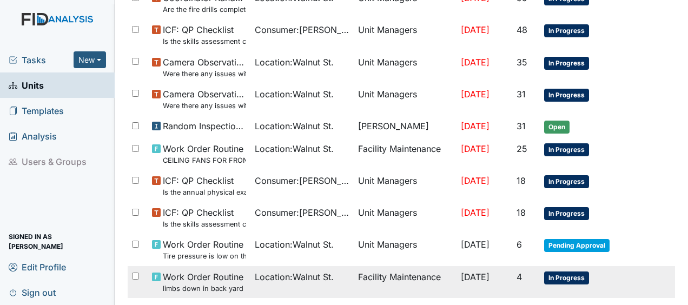
click at [565, 271] on span "In Progress" at bounding box center [566, 277] width 45 height 13
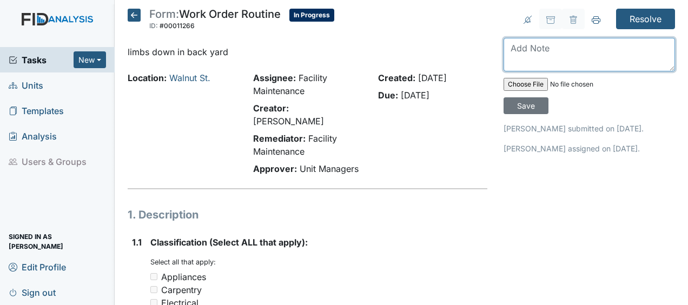
click at [508, 54] on textarea at bounding box center [588, 55] width 171 height 34
type textarea "moved limbs out of way JB"
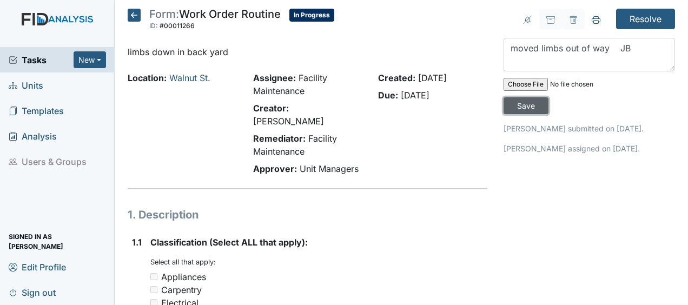
click at [527, 105] on input "Save" at bounding box center [525, 105] width 45 height 17
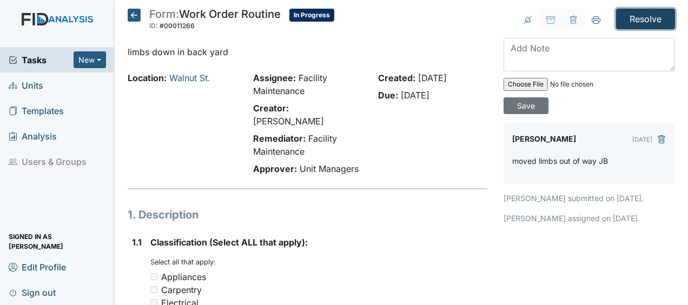
click at [643, 15] on input "Resolve" at bounding box center [645, 19] width 59 height 21
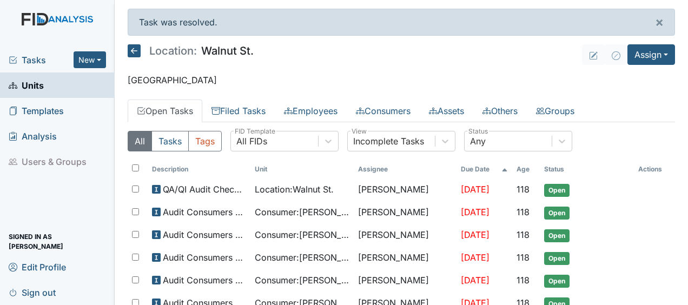
drag, startPoint x: 683, startPoint y: 297, endPoint x: 414, endPoint y: 56, distance: 361.0
drag, startPoint x: 414, startPoint y: 56, endPoint x: 390, endPoint y: 56, distance: 23.8
click at [390, 56] on header "Location: Walnut St. Assign Assign Form Assign Inspection Assign Document Assig…" at bounding box center [401, 54] width 547 height 21
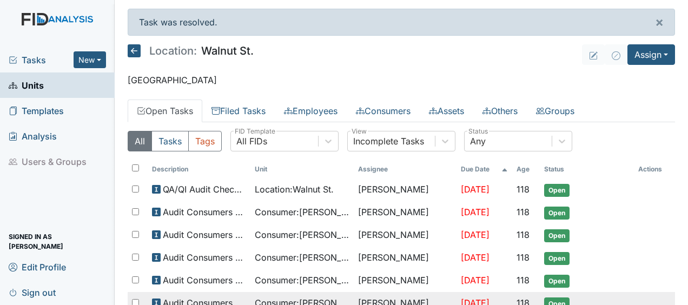
drag, startPoint x: 683, startPoint y: 279, endPoint x: 645, endPoint y: 293, distance: 40.4
click at [645, 293] on td at bounding box center [654, 296] width 41 height 9
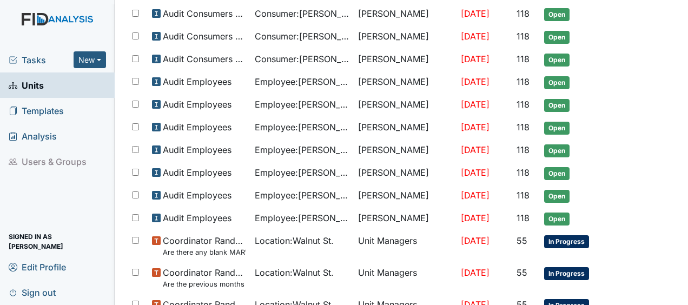
scroll to position [742, 0]
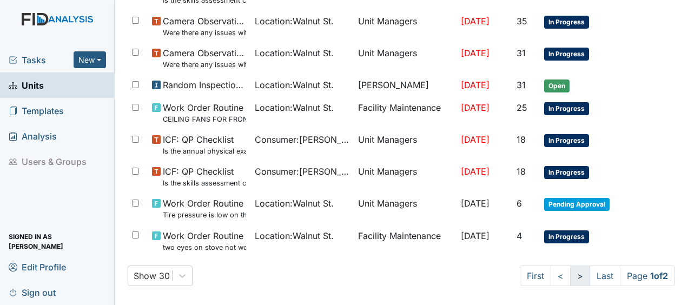
click at [570, 268] on link ">" at bounding box center [580, 275] width 20 height 21
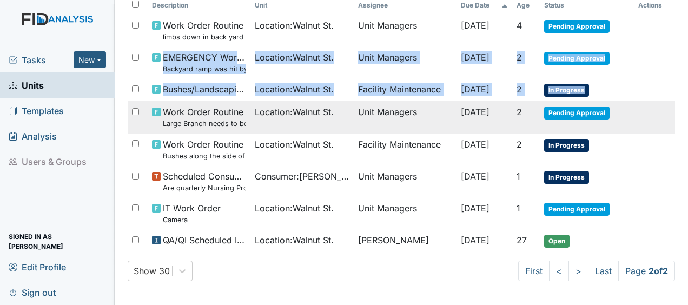
drag, startPoint x: 643, startPoint y: 65, endPoint x: 656, endPoint y: 112, distance: 49.3
click at [656, 112] on tbody "Work Order Routine limbs down in back yard Location : Walnut St. Unit Managers …" at bounding box center [401, 133] width 547 height 237
drag, startPoint x: 656, startPoint y: 112, endPoint x: 674, endPoint y: 32, distance: 81.9
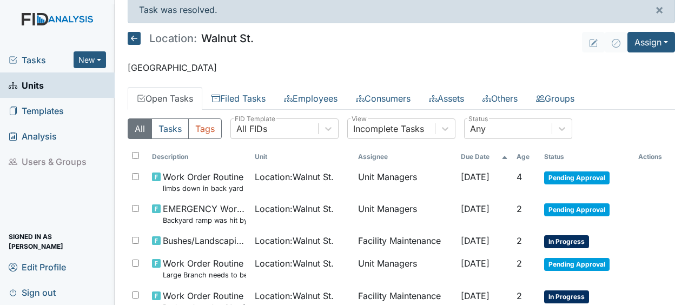
scroll to position [0, 0]
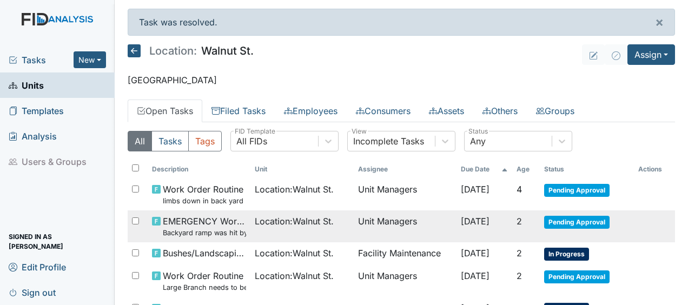
click at [551, 220] on span "Pending Approval" at bounding box center [576, 222] width 65 height 13
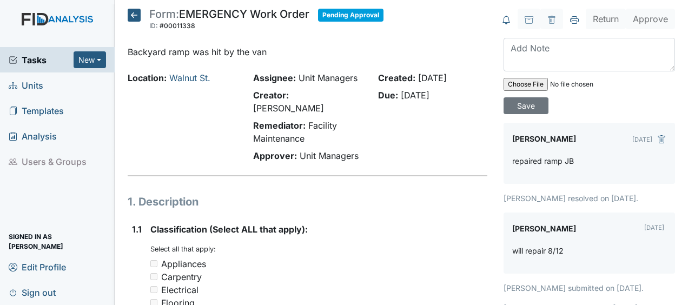
click at [132, 14] on icon at bounding box center [134, 15] width 13 height 13
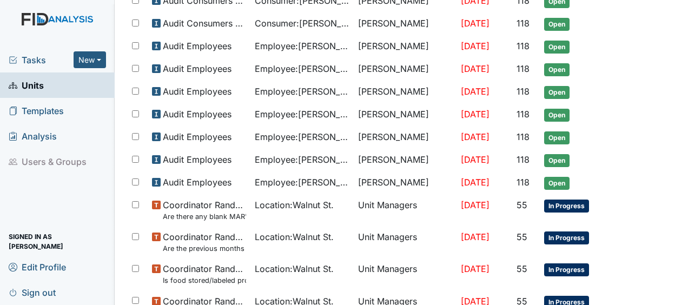
scroll to position [707, 0]
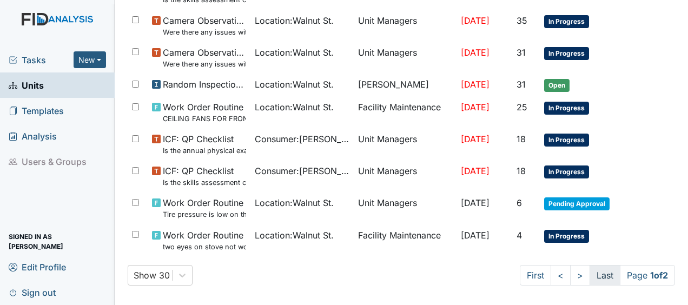
click at [591, 268] on link "Last" at bounding box center [604, 275] width 31 height 21
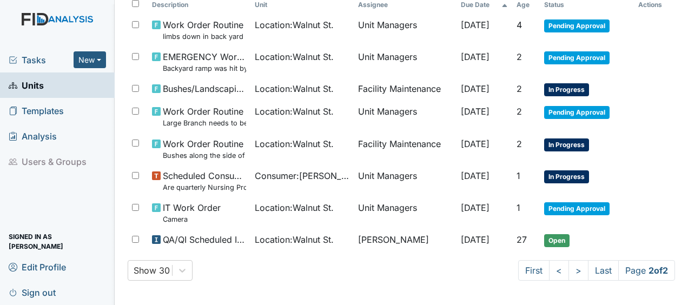
scroll to position [0, 0]
